Goal: Book appointment/travel/reservation

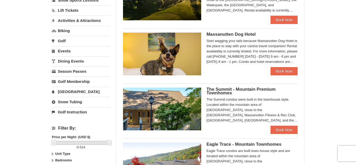
scroll to position [149, 0]
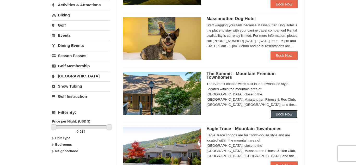
click at [289, 114] on link "Book Now" at bounding box center [284, 114] width 27 height 8
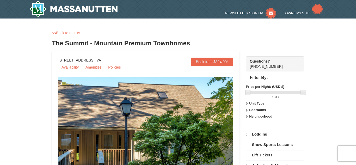
select select "10"
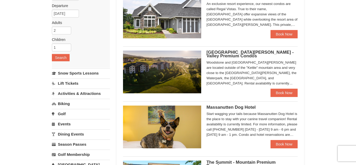
scroll to position [58, 0]
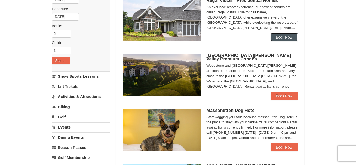
click at [290, 39] on link "Book Now" at bounding box center [284, 37] width 27 height 8
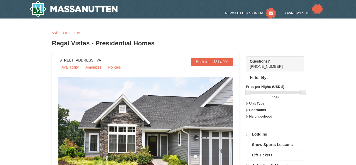
select select "10"
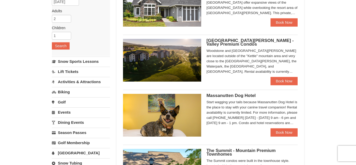
scroll to position [73, 0]
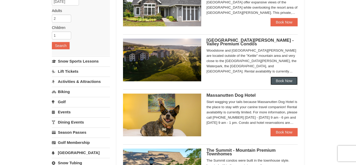
click at [291, 80] on link "Book Now" at bounding box center [284, 81] width 27 height 8
